Goal: Browse casually

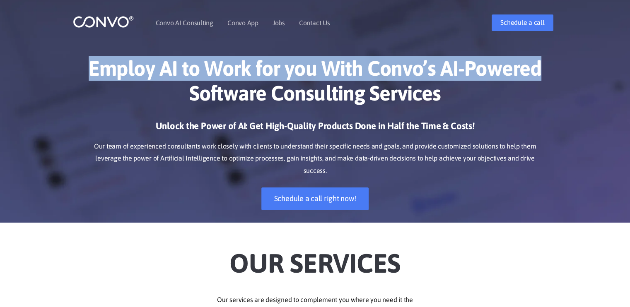
drag, startPoint x: 629, startPoint y: 21, endPoint x: 635, endPoint y: 24, distance: 7.1
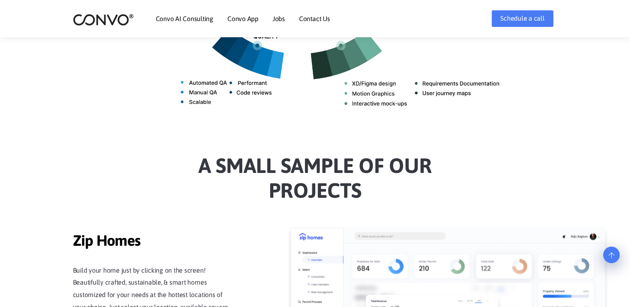
scroll to position [585, 0]
